Goal: Information Seeking & Learning: Learn about a topic

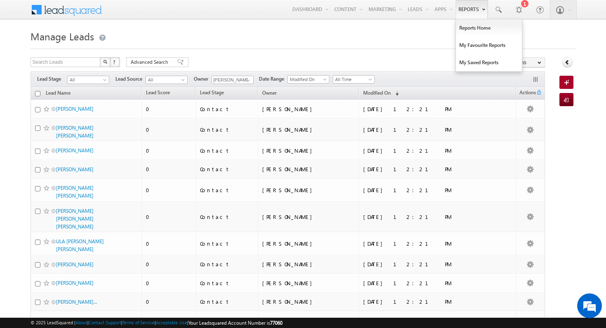
click at [470, 6] on link "Reports" at bounding box center [471, 9] width 32 height 19
click at [470, 29] on link "Reports Home" at bounding box center [489, 27] width 66 height 17
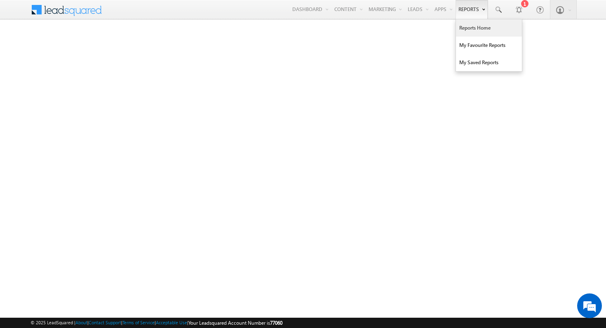
click at [468, 32] on link "Reports Home" at bounding box center [489, 27] width 66 height 17
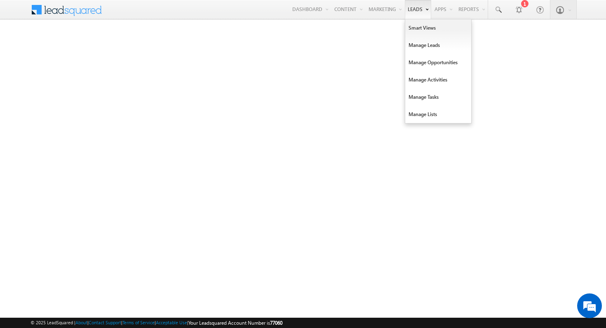
click at [418, 10] on link "Leads" at bounding box center [418, 9] width 26 height 19
click at [424, 45] on link "Manage Leads" at bounding box center [438, 45] width 66 height 17
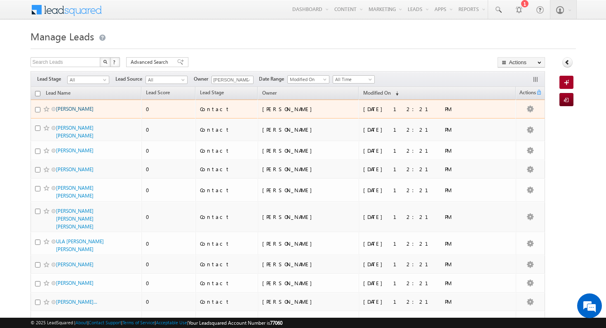
click at [91, 110] on link "VALENTIN GEORGESCU" at bounding box center [74, 109] width 37 height 6
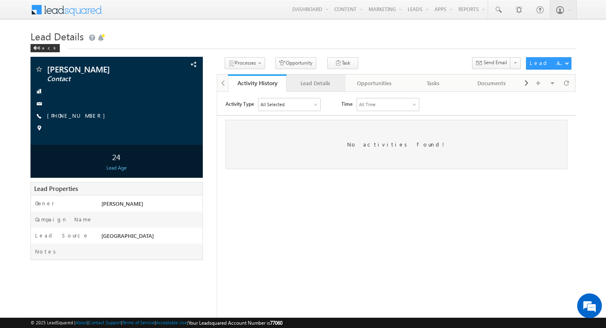
click at [320, 86] on div "Lead Details" at bounding box center [315, 83] width 44 height 10
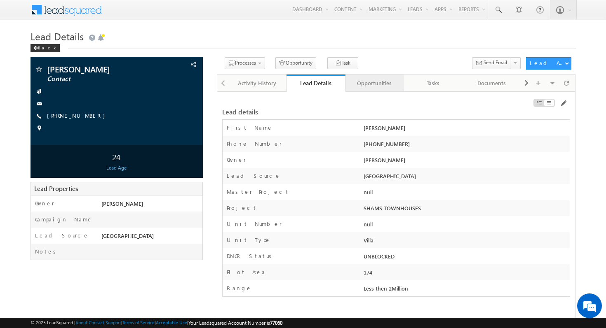
click at [377, 81] on div "Opportunities" at bounding box center [374, 83] width 44 height 10
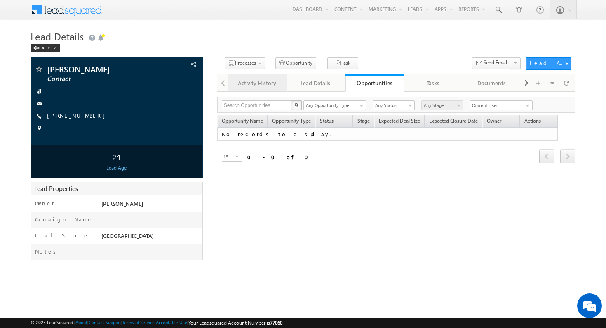
click at [268, 85] on div "Activity History" at bounding box center [256, 83] width 44 height 10
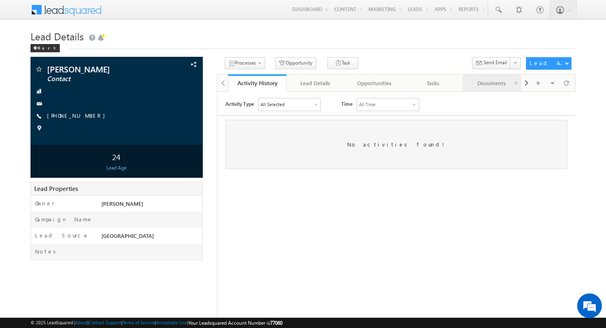
click at [499, 84] on div "Documents" at bounding box center [491, 83] width 44 height 10
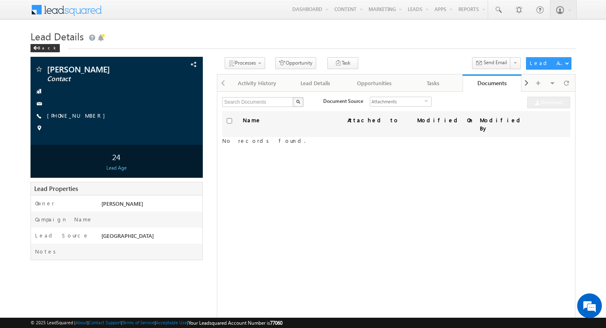
click at [330, 232] on div "Name Attached to Modified On Modified By No records found." at bounding box center [396, 214] width 348 height 206
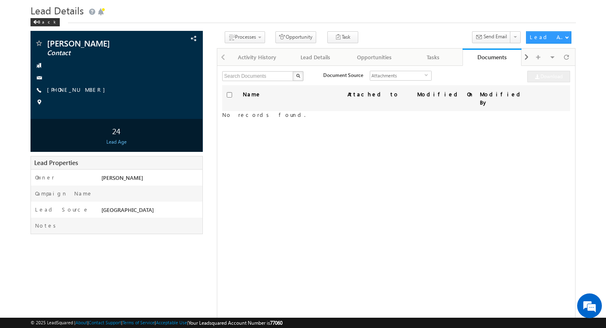
scroll to position [29, 0]
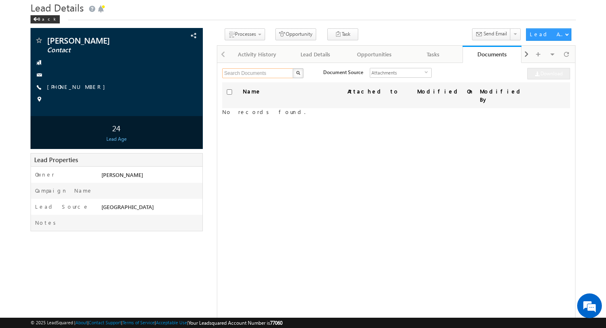
click at [286, 76] on input "text" at bounding box center [258, 73] width 72 height 10
type input "ps"
